Goal: Ask a question

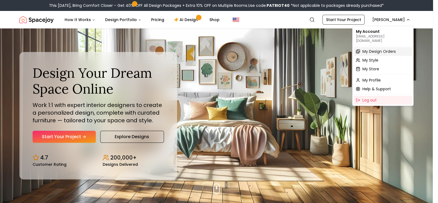
click at [371, 49] on span "My Design Orders" at bounding box center [378, 51] width 33 height 5
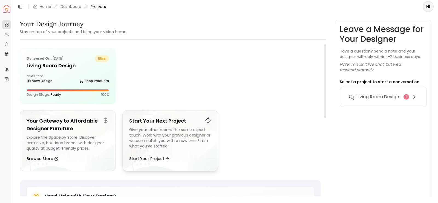
scroll to position [20, 0]
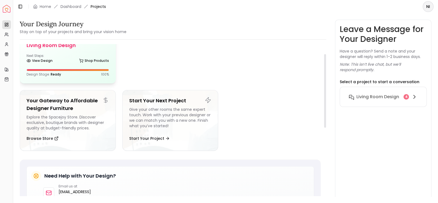
click at [60, 61] on div "View Design Shop Products" at bounding box center [68, 61] width 82 height 5
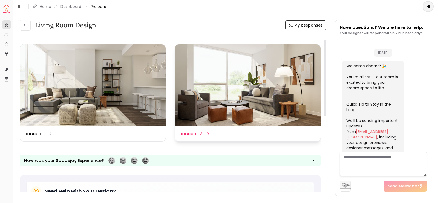
scroll to position [806, 0]
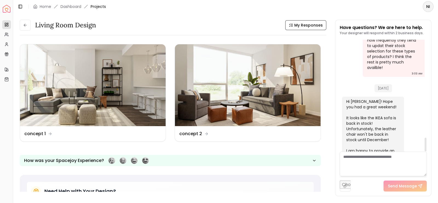
click at [363, 156] on textarea at bounding box center [382, 164] width 87 height 25
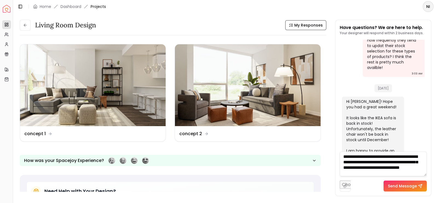
scroll to position [5, 0]
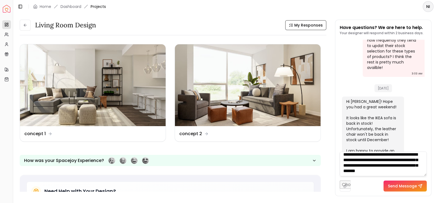
type textarea "**********"
click at [403, 187] on button "Send Message" at bounding box center [404, 186] width 43 height 11
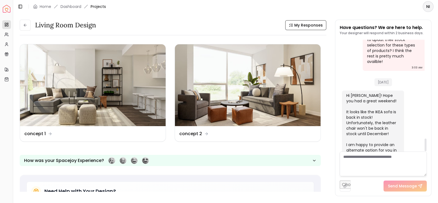
scroll to position [867, 0]
